Goal: Contribute content

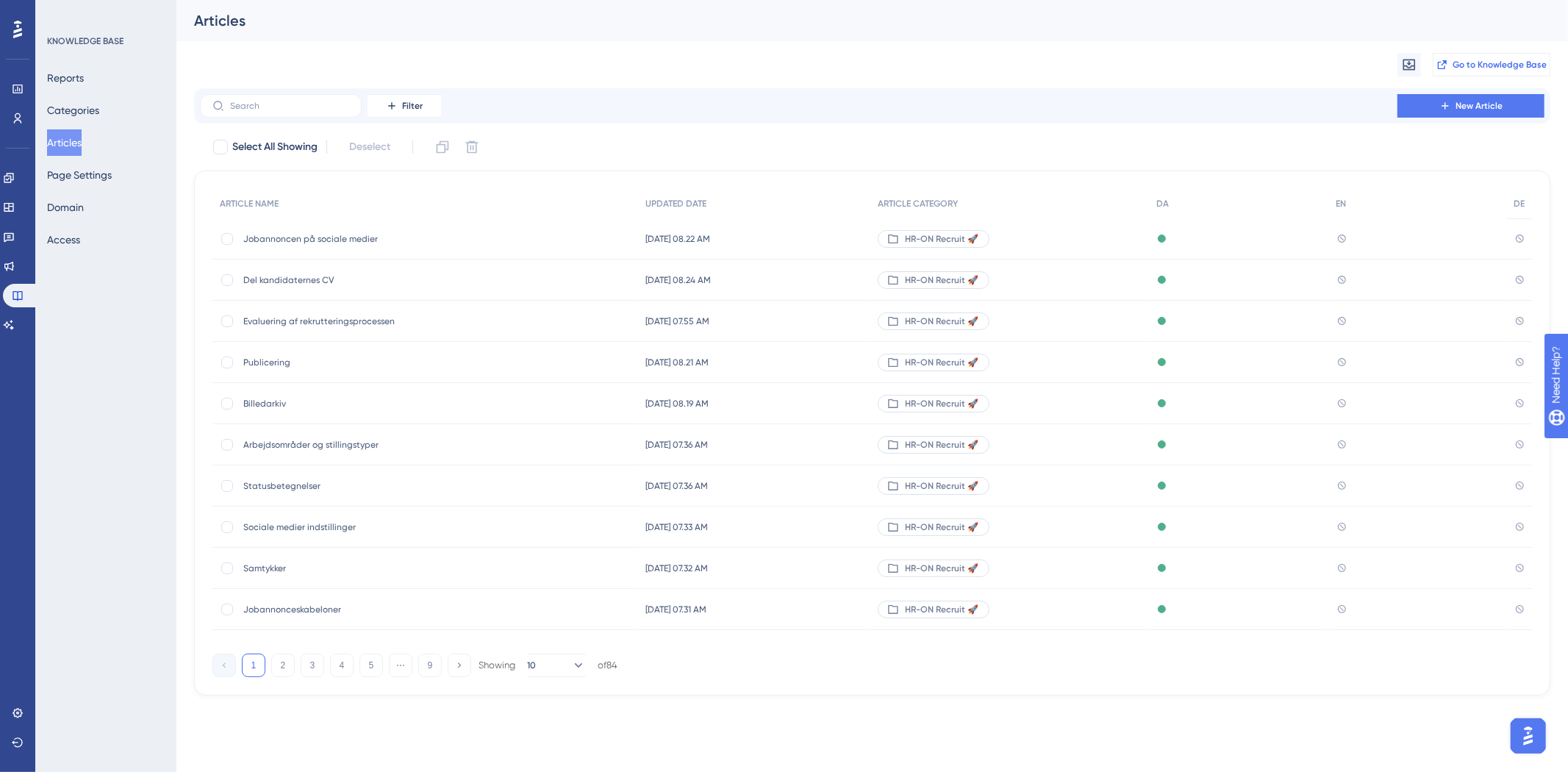
click at [1453, 66] on span "Go to Knowledge Base" at bounding box center [1500, 65] width 94 height 12
click at [316, 113] on label at bounding box center [280, 106] width 161 height 24
click at [316, 111] on input "text" at bounding box center [289, 105] width 119 height 10
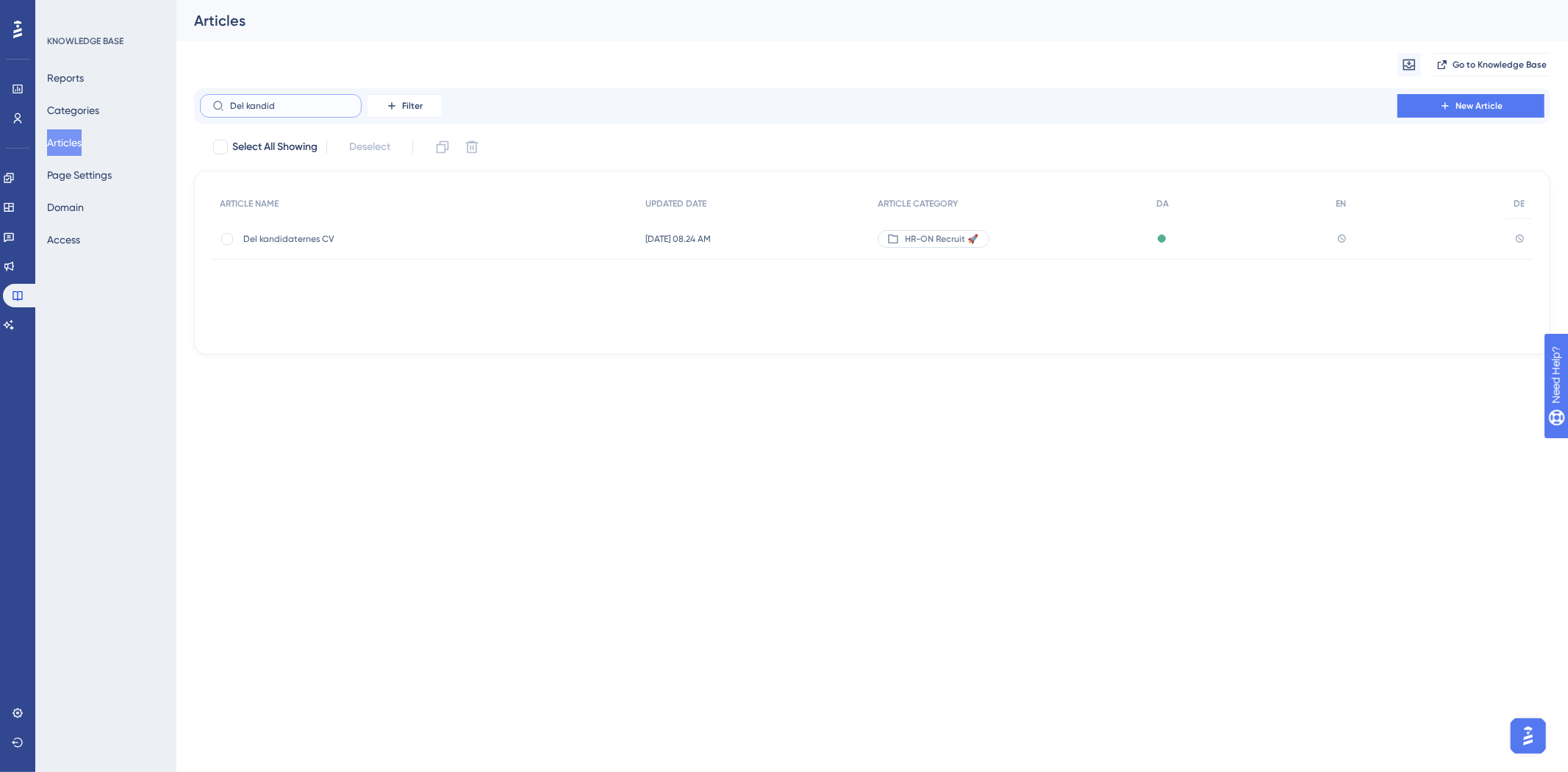
type input "Del kandid"
click at [310, 243] on span "Del kandidaternes CV" at bounding box center [360, 239] width 235 height 12
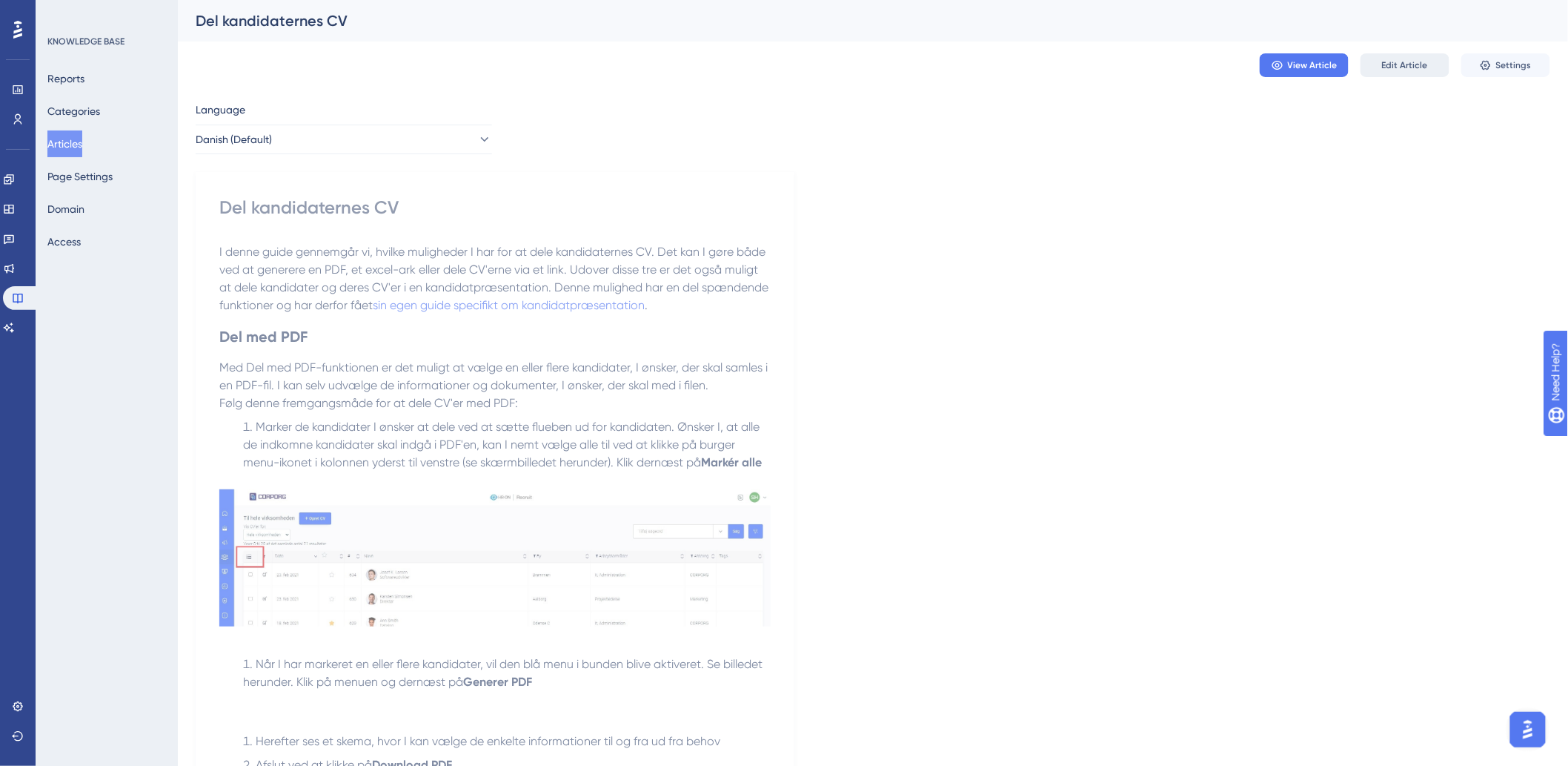
click at [1377, 68] on button "Edit Article" at bounding box center [1405, 65] width 89 height 24
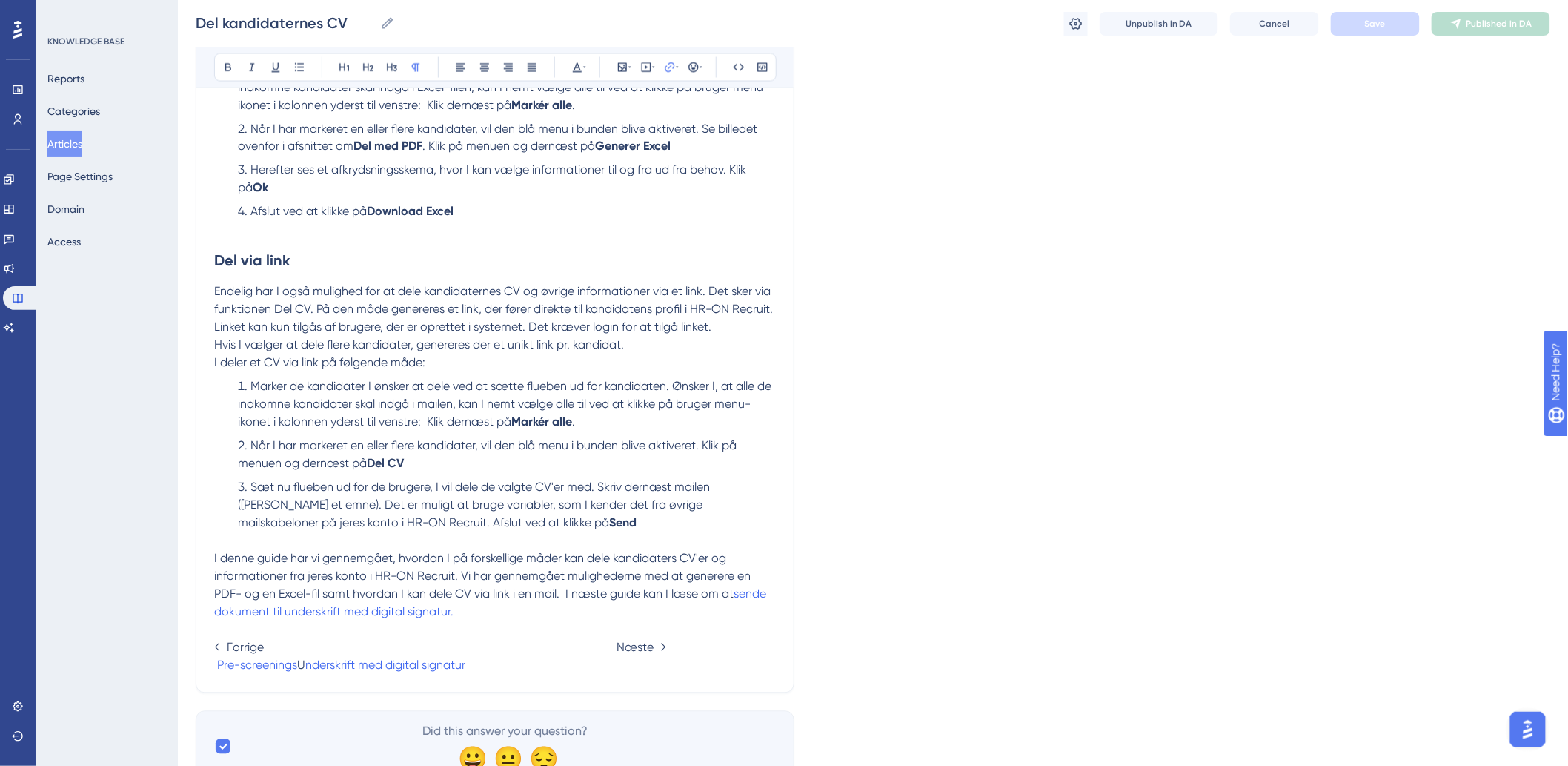
scroll to position [1082, 0]
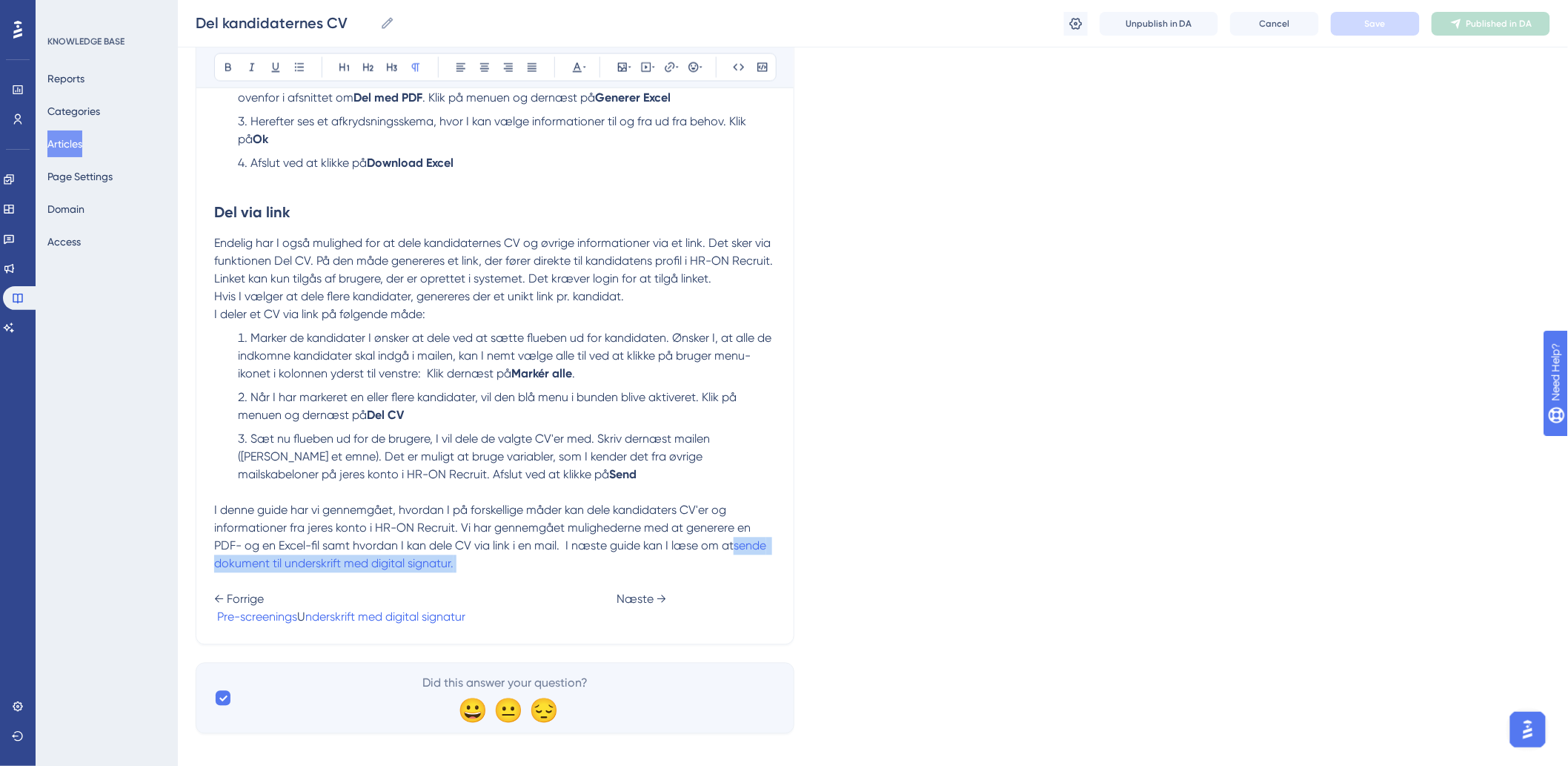
click at [495, 558] on p "I denne guide har vi gennemgået, hvordan I på forskellige måder kan dele kandid…" at bounding box center [494, 564] width 561 height 125
click at [305, 610] on span "U" at bounding box center [301, 616] width 8 height 14
click at [605, 592] on span "← Forrige Næste →" at bounding box center [440, 599] width 452 height 14
click at [305, 610] on span "U" at bounding box center [301, 616] width 8 height 14
drag, startPoint x: 526, startPoint y: 601, endPoint x: 708, endPoint y: 604, distance: 182.0
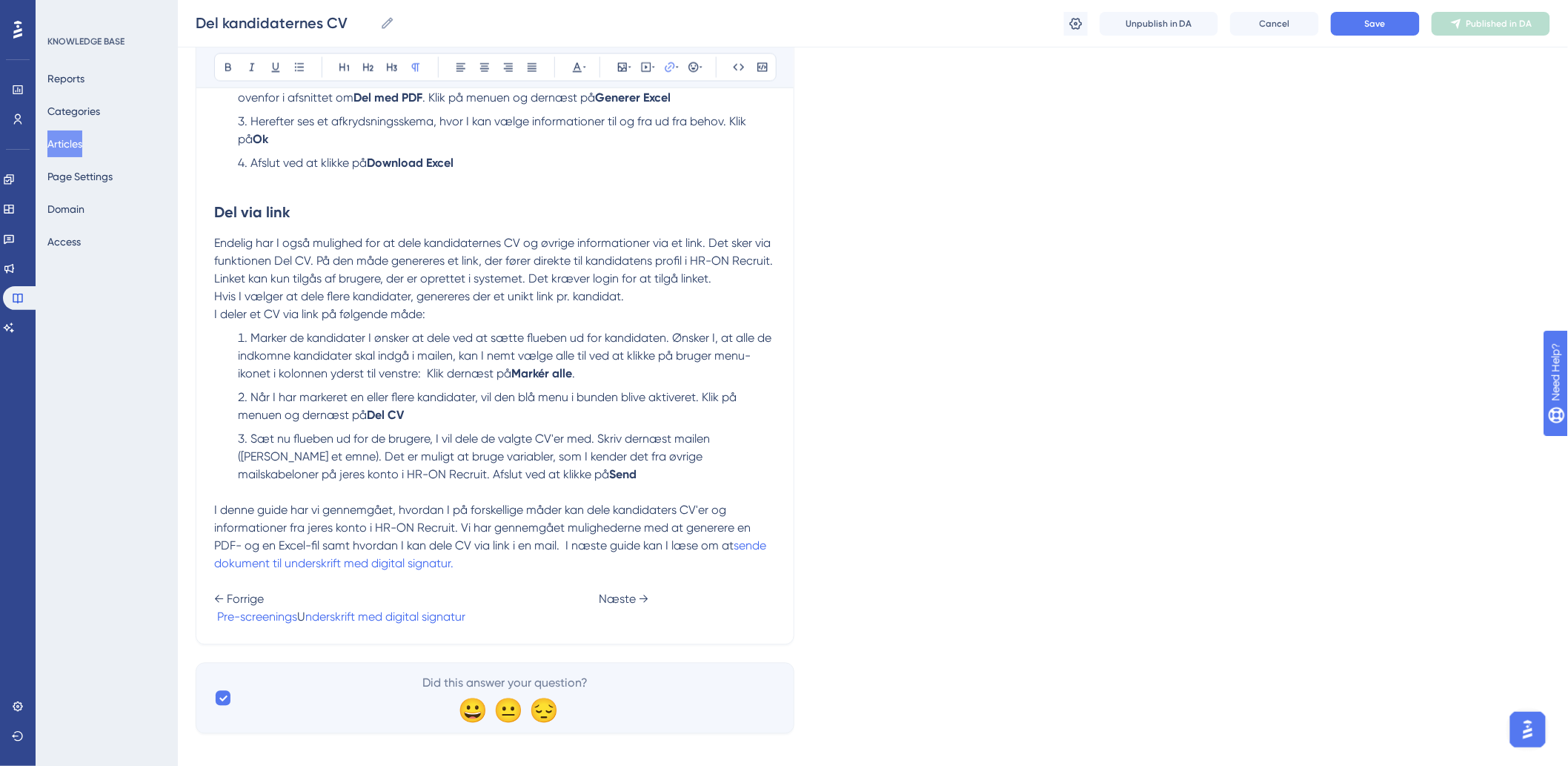
click at [708, 604] on p "I denne guide har vi gennemgået, hvordan I på forskellige måder kan dele kandid…" at bounding box center [494, 564] width 561 height 125
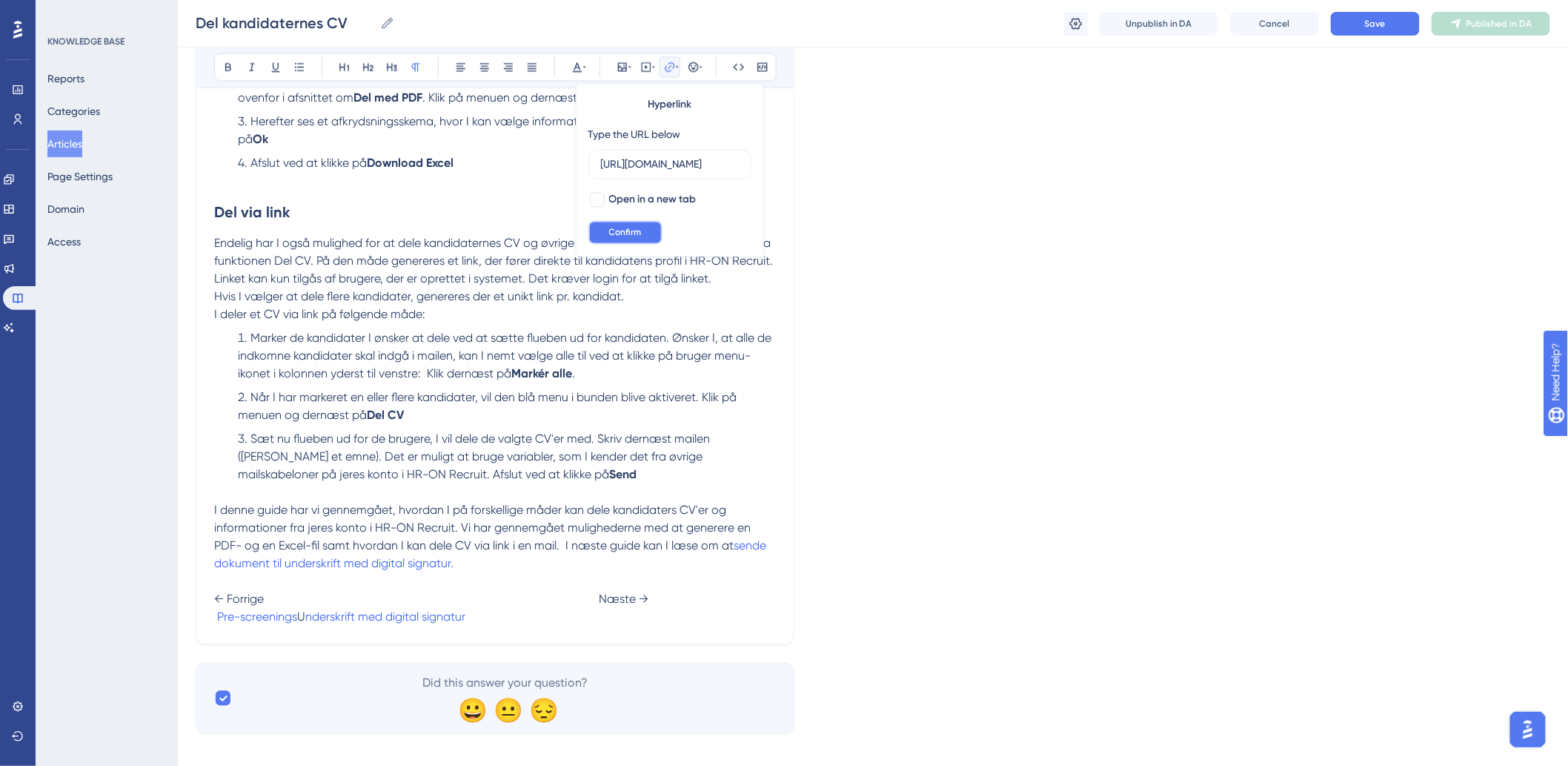
scroll to position [0, 0]
click at [635, 231] on span "Confirm" at bounding box center [625, 232] width 33 height 12
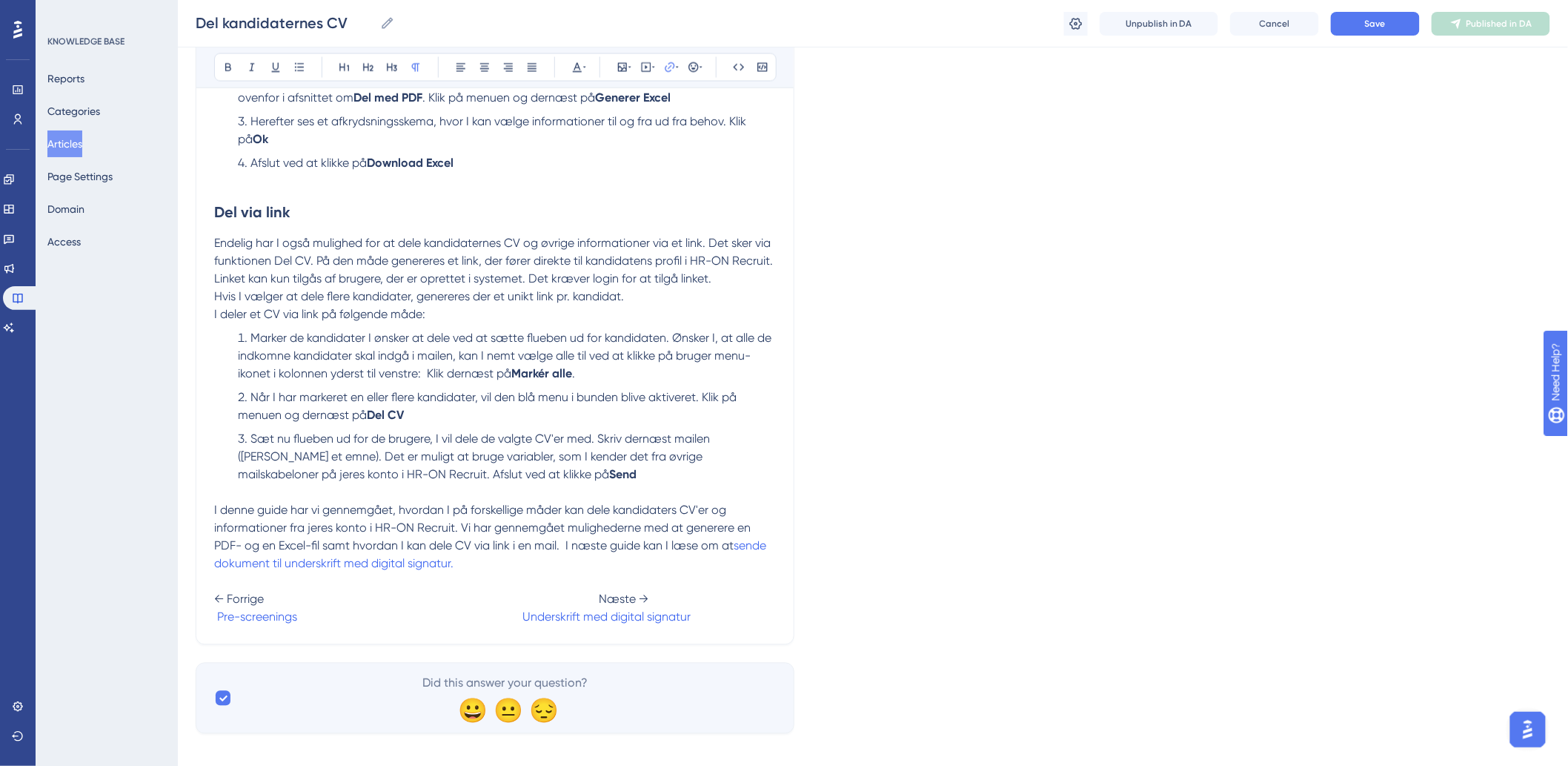
click at [547, 550] on p "I denne guide har vi gennemgået, hvordan I på forskellige måder kan dele kandid…" at bounding box center [494, 564] width 561 height 125
click at [1346, 20] on button "Save" at bounding box center [1376, 24] width 89 height 24
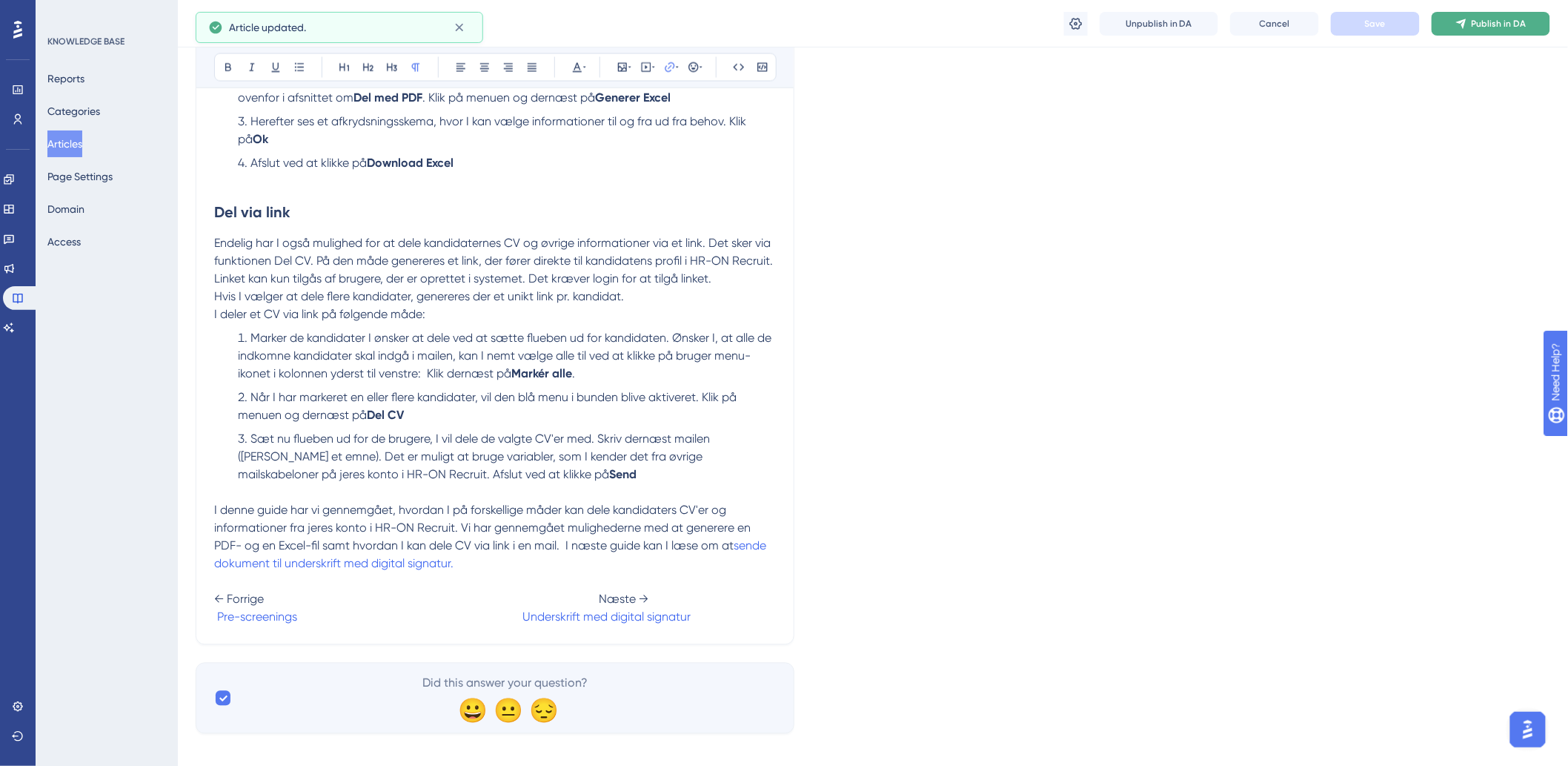
click at [1485, 30] on button "Publish in DA" at bounding box center [1491, 24] width 119 height 24
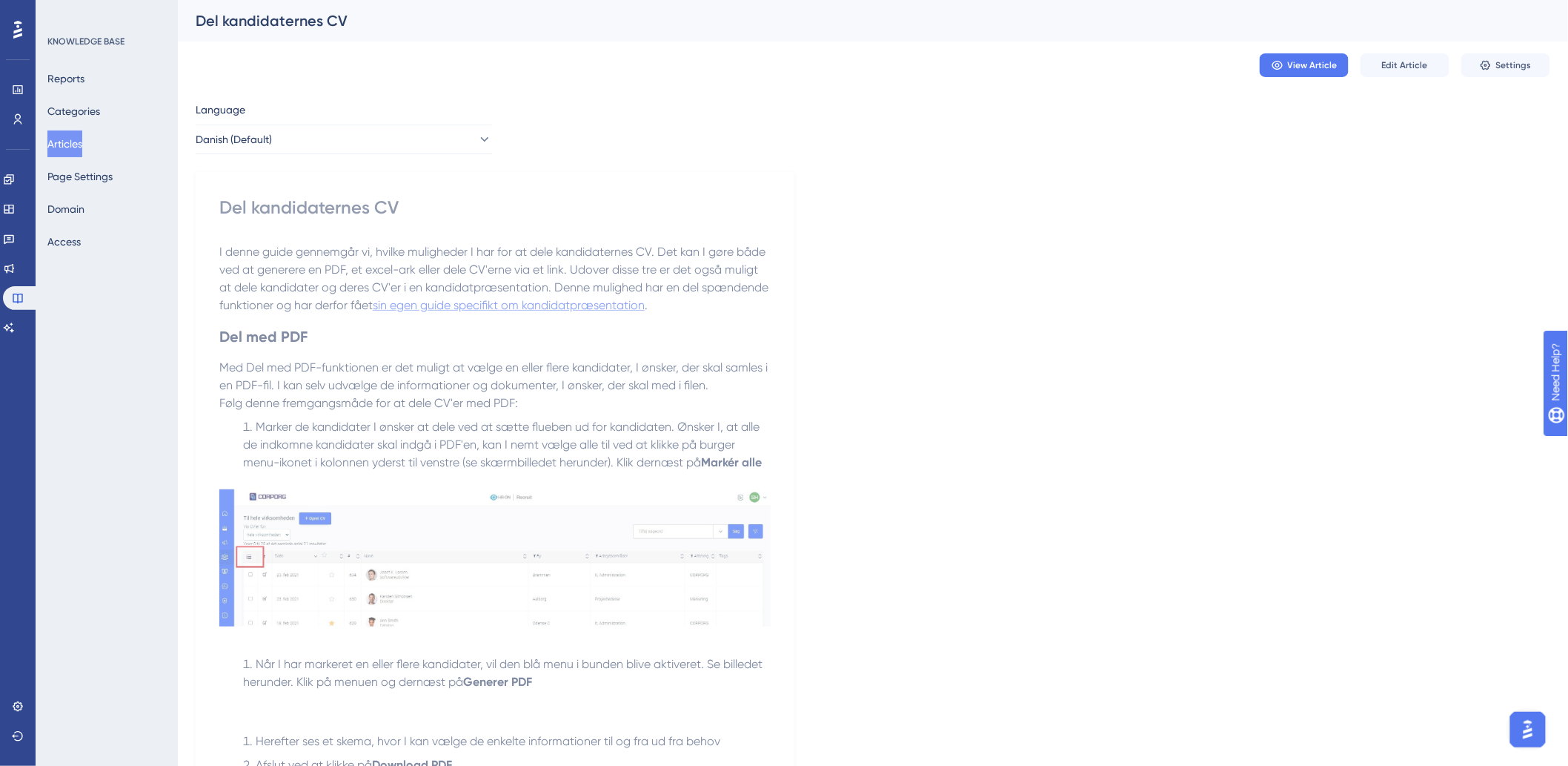
click at [534, 305] on span "sin egen guide specifikt om kandidatpræsentation" at bounding box center [508, 305] width 272 height 14
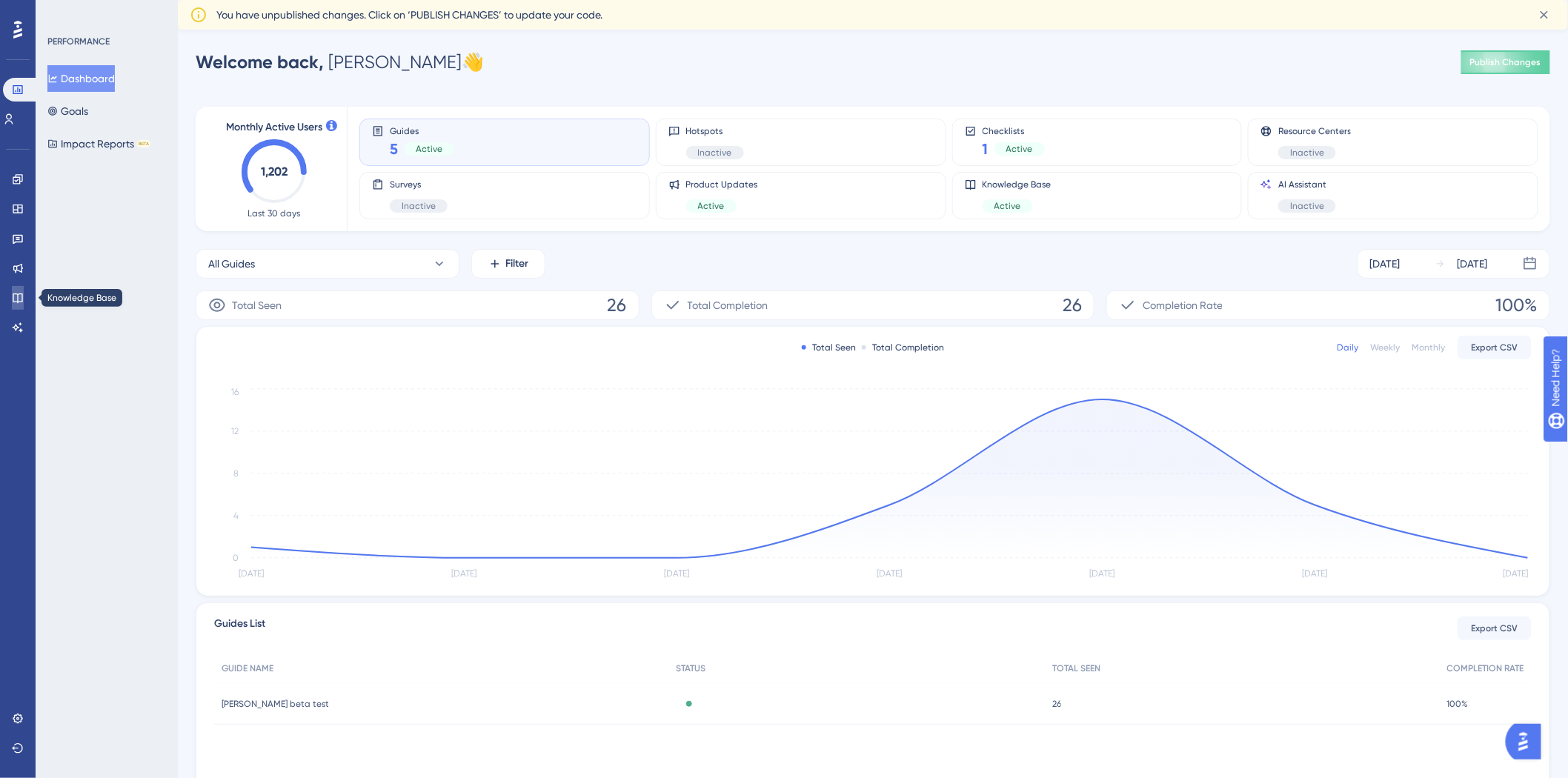
click at [23, 298] on icon at bounding box center [18, 297] width 12 height 12
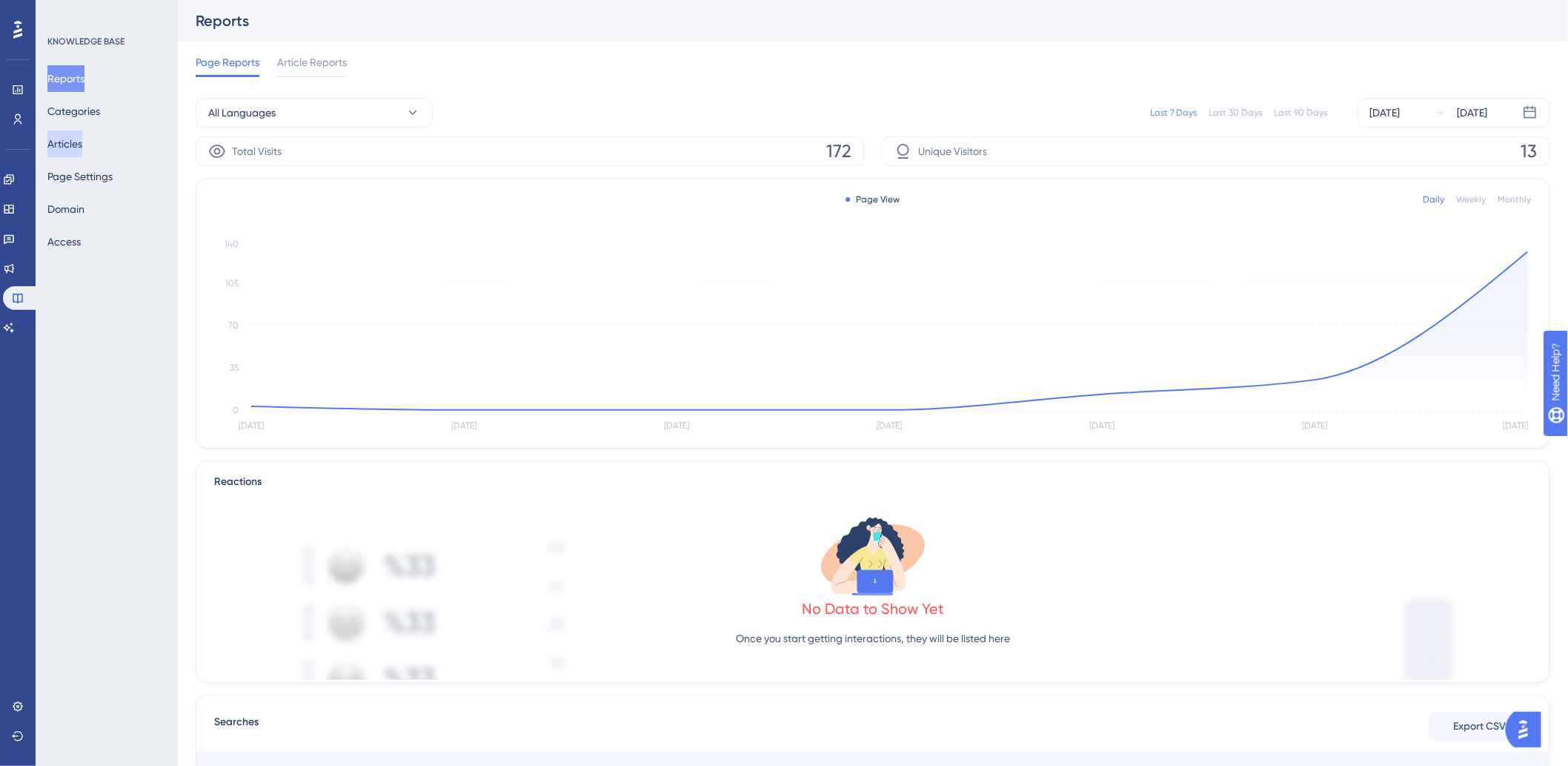
click at [83, 139] on button "Articles" at bounding box center [64, 143] width 34 height 27
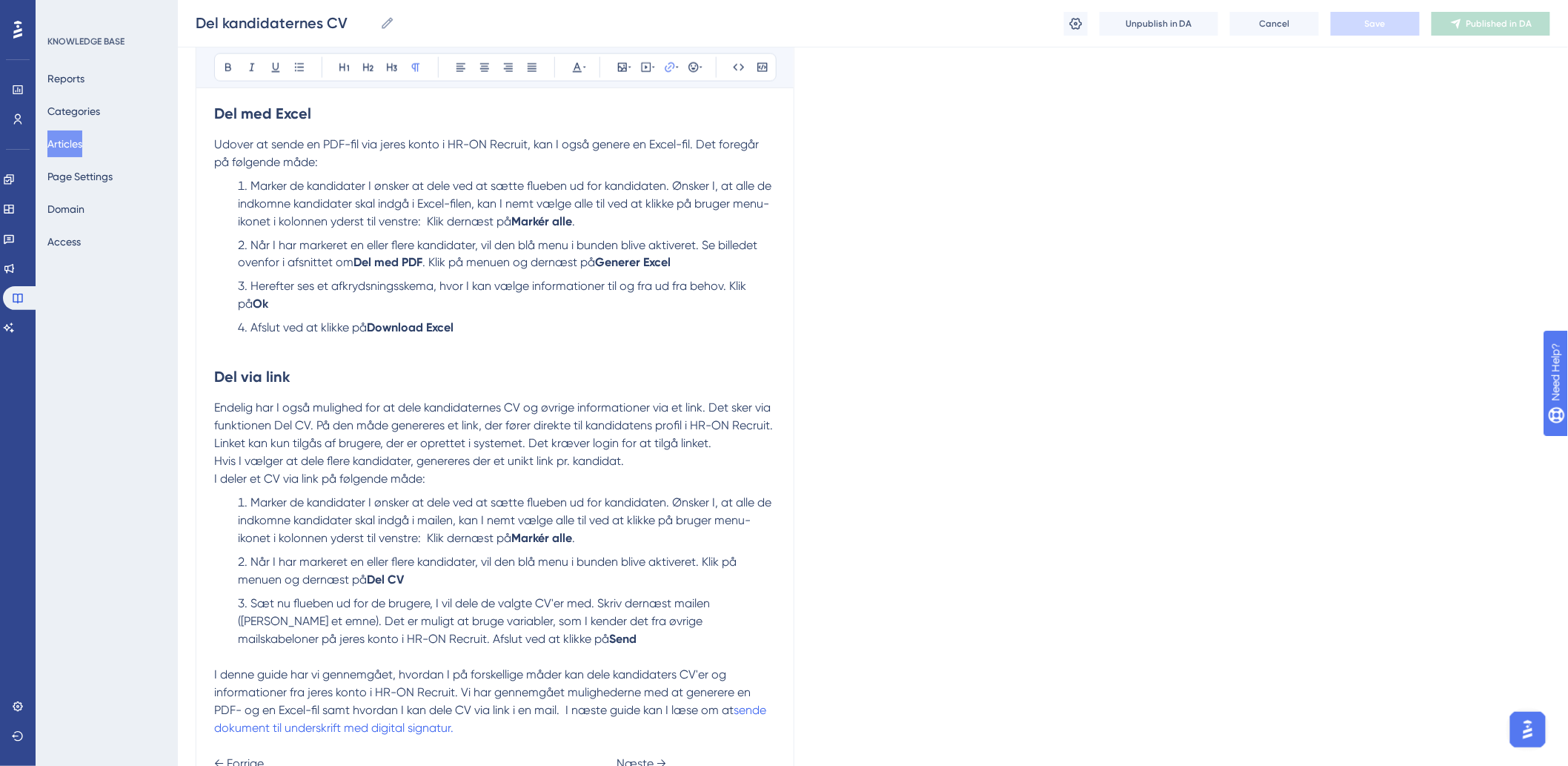
scroll to position [802, 0]
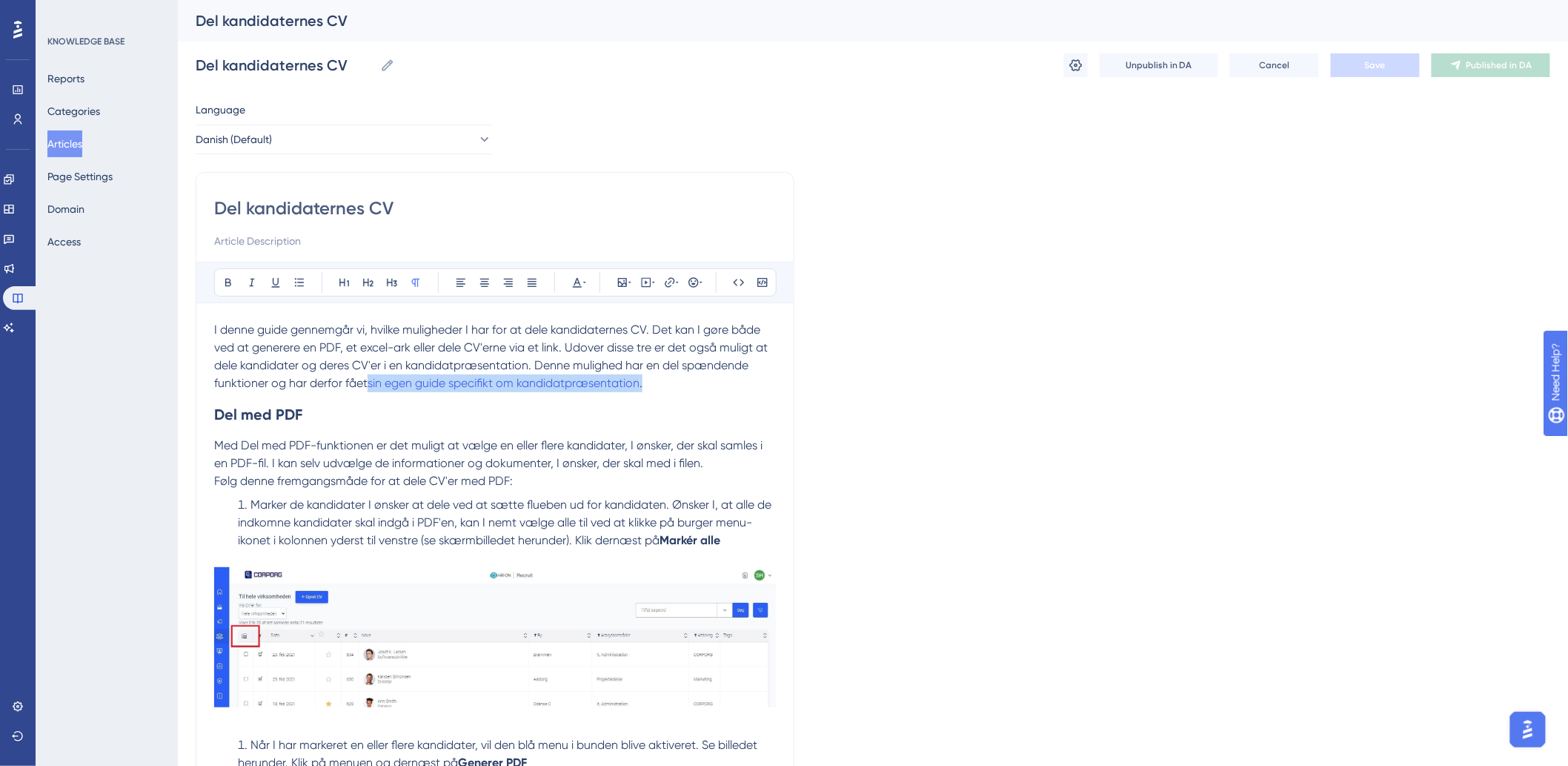
drag, startPoint x: 369, startPoint y: 390, endPoint x: 653, endPoint y: 384, distance: 284.1
click at [653, 384] on p "I denne guide gennemgår vi, hvilke muligheder I har for at dele kandidaternes C…" at bounding box center [494, 356] width 561 height 72
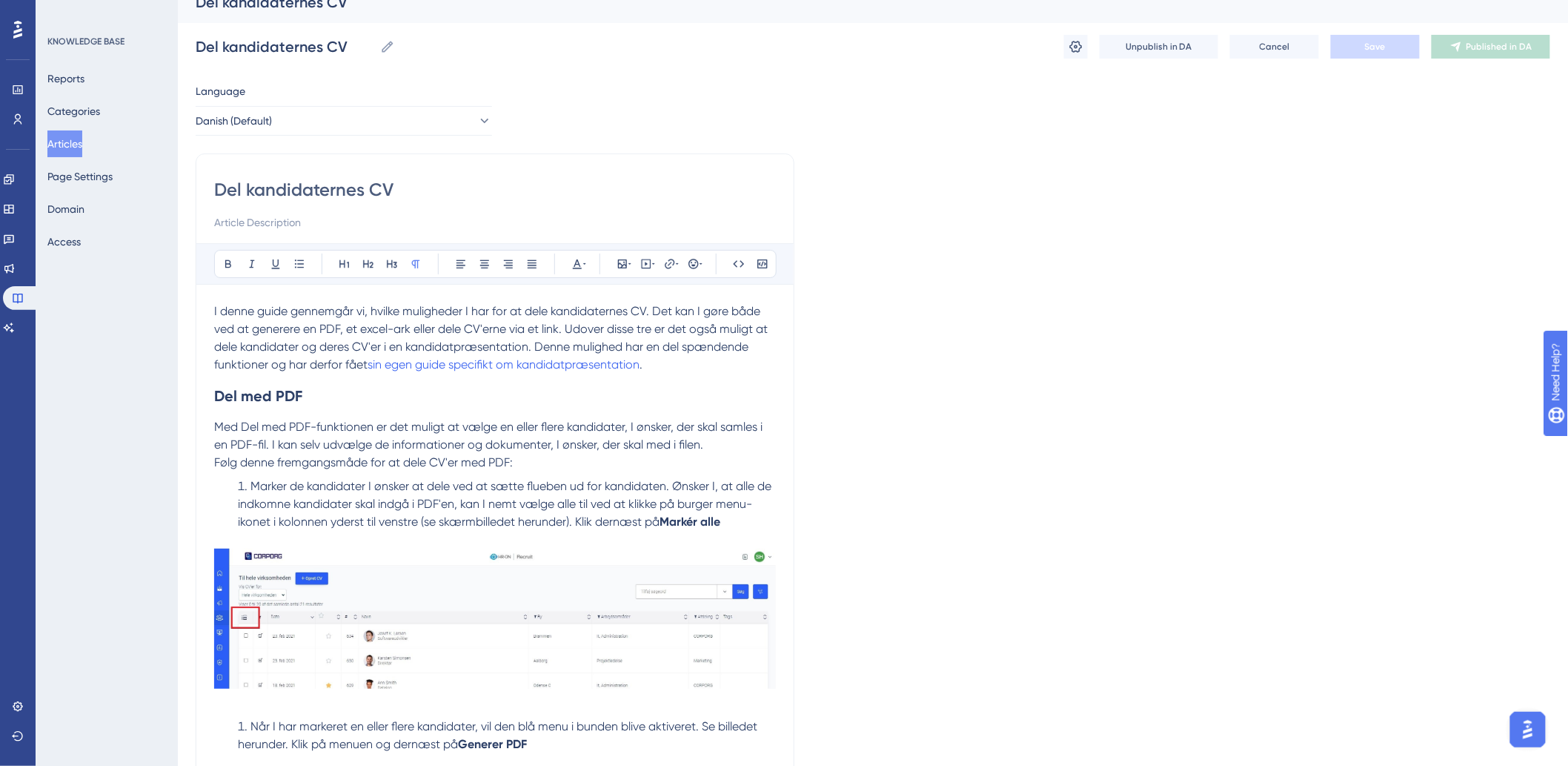
scroll to position [0, 0]
